Goal: Navigation & Orientation: Find specific page/section

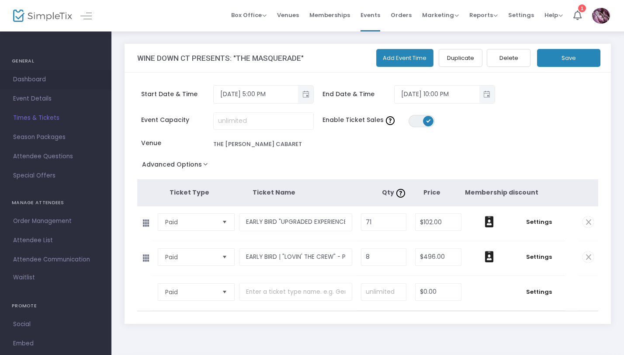
click at [31, 76] on span "Dashboard" at bounding box center [55, 79] width 85 height 11
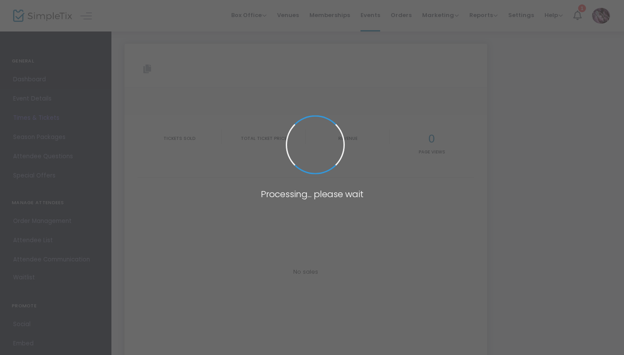
type input "https://www.simpletix.com/e/wine-down-ct-presents-the-masquerade-tickets-234974"
